Goal: Task Accomplishment & Management: Manage account settings

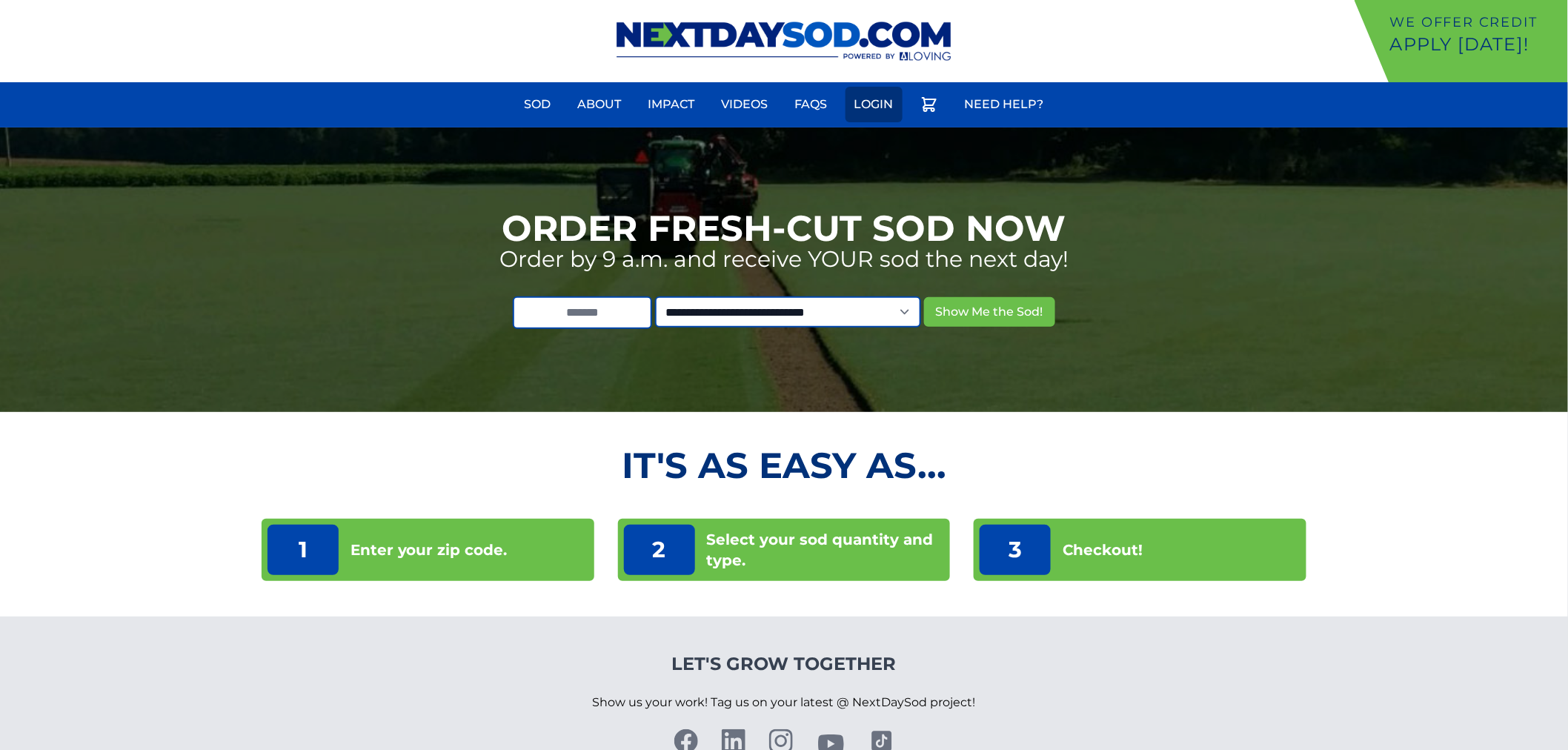
click at [853, 120] on link "Login" at bounding box center [873, 105] width 57 height 35
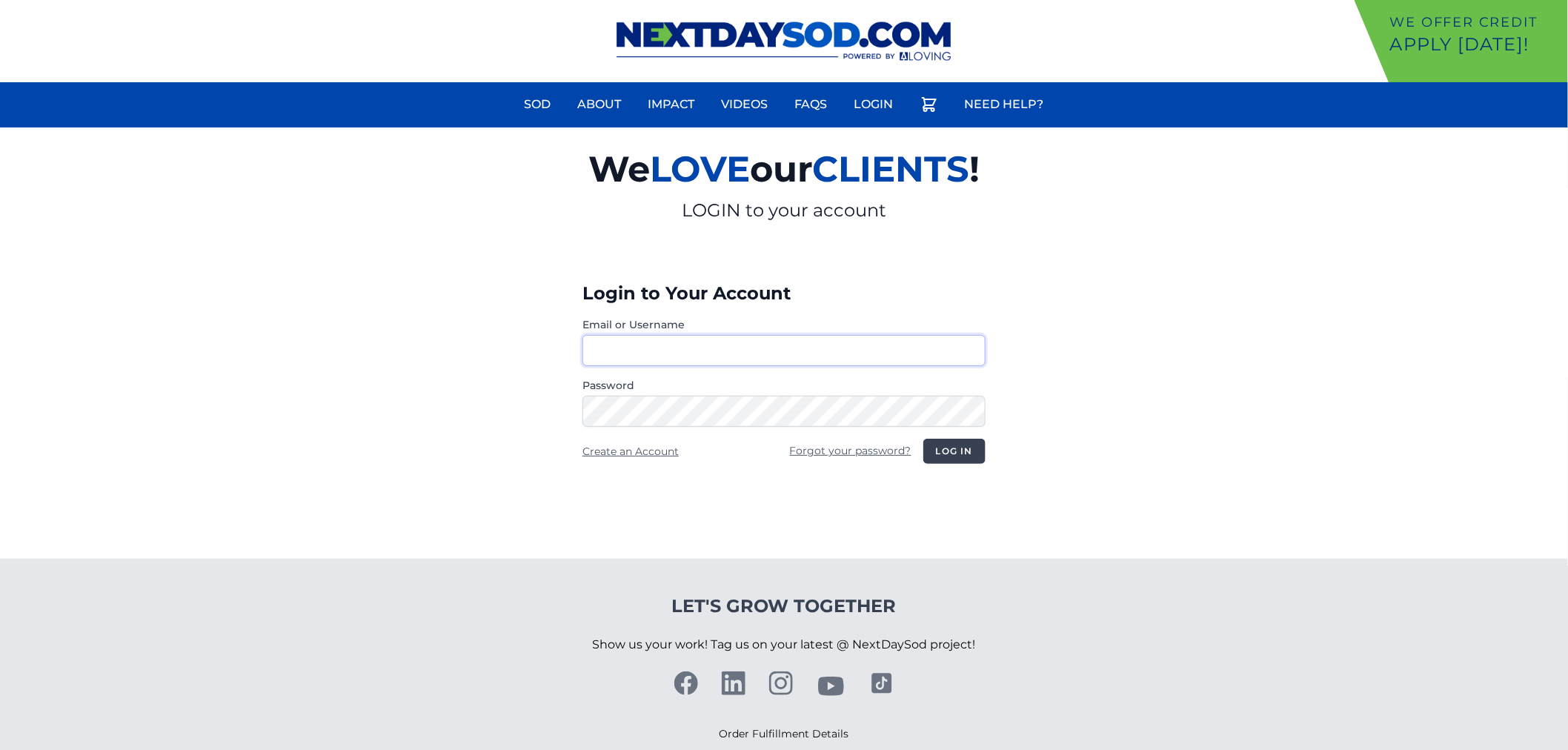
type input "**********"
click at [950, 457] on button "Log in" at bounding box center [954, 451] width 63 height 25
